Goal: Find specific page/section: Find specific page/section

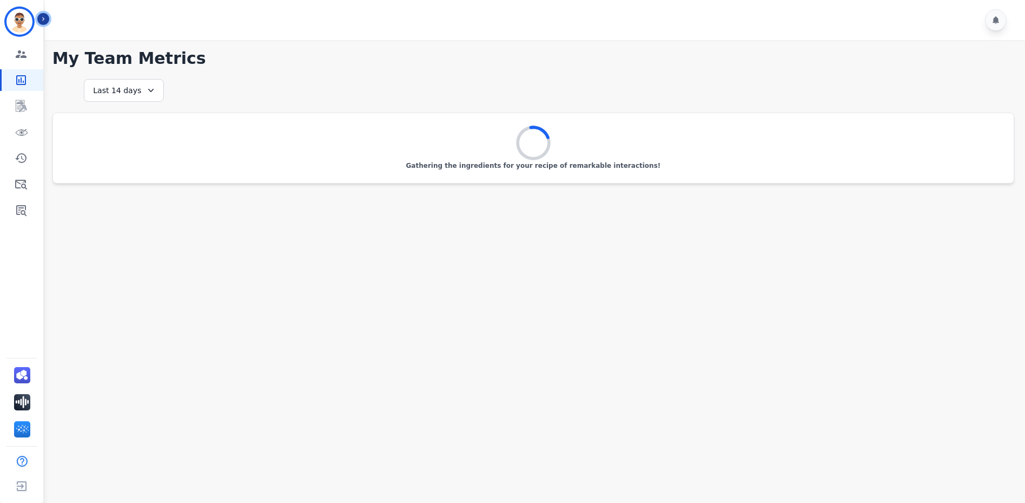
click at [47, 18] on button "Icon description" at bounding box center [43, 19] width 12 height 12
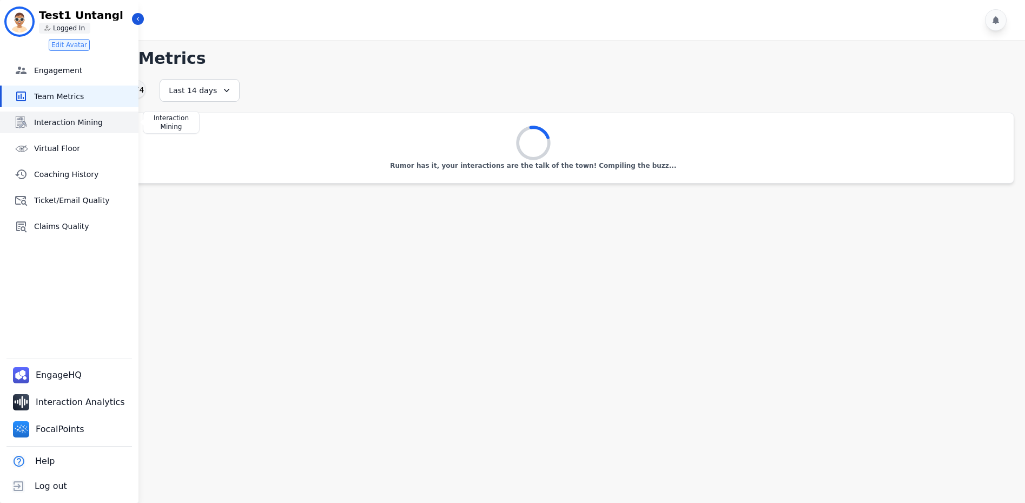
click at [32, 124] on link "Interaction Mining" at bounding box center [70, 122] width 137 height 22
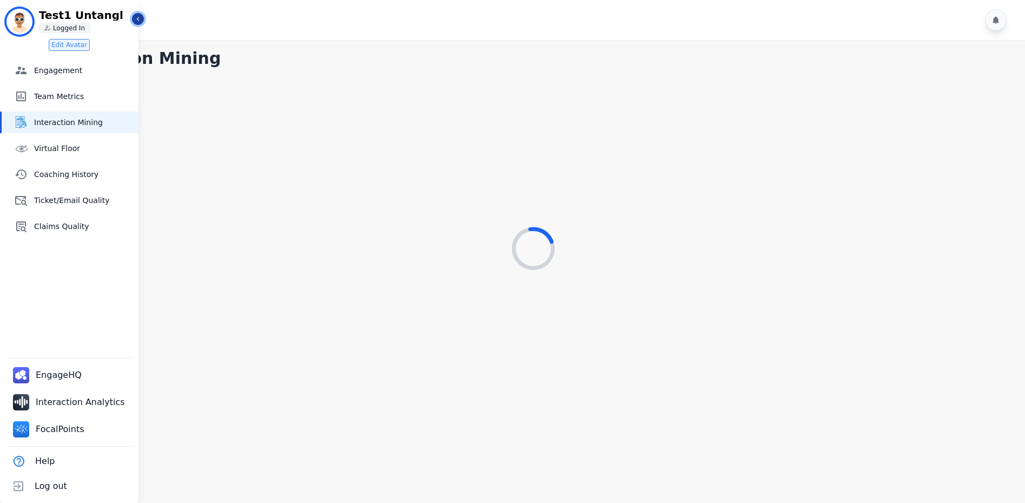
click at [139, 18] on icon "Sidebar" at bounding box center [138, 19] width 8 height 8
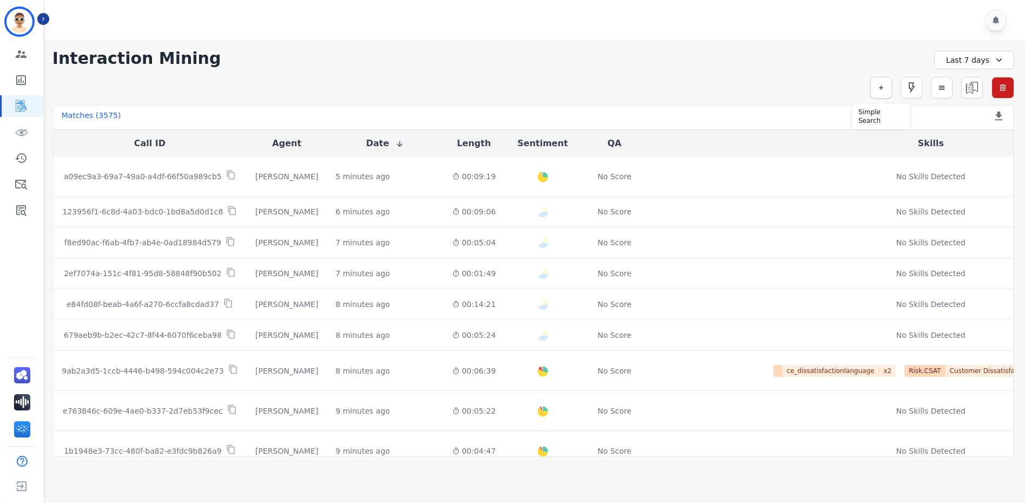
click at [882, 89] on icon "button" at bounding box center [882, 88] width 8 height 8
click at [755, 116] on input "selected options" at bounding box center [729, 116] width 135 height 11
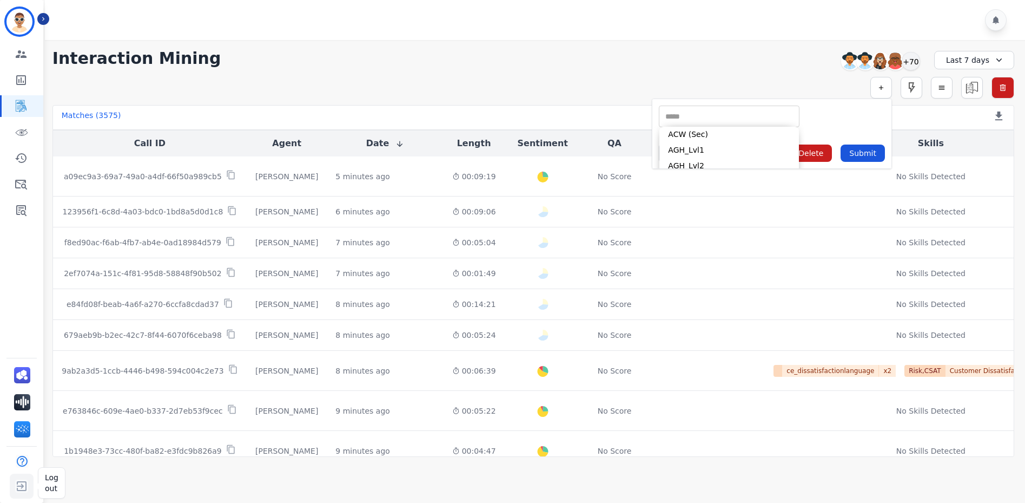
click at [27, 481] on img "Sidebar" at bounding box center [21, 486] width 19 height 21
drag, startPoint x: 27, startPoint y: 481, endPoint x: 44, endPoint y: 466, distance: 23.1
click at [27, 481] on img "Sidebar" at bounding box center [21, 486] width 19 height 21
